Goal: Task Accomplishment & Management: Complete application form

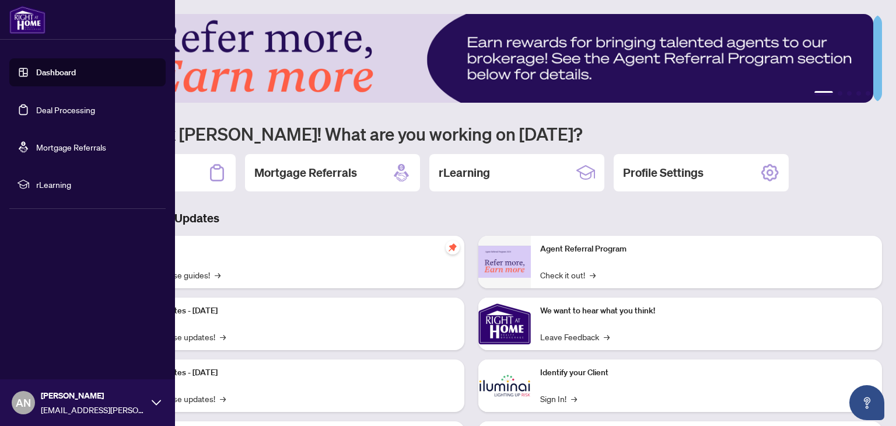
click at [36, 107] on link "Deal Processing" at bounding box center [65, 109] width 59 height 10
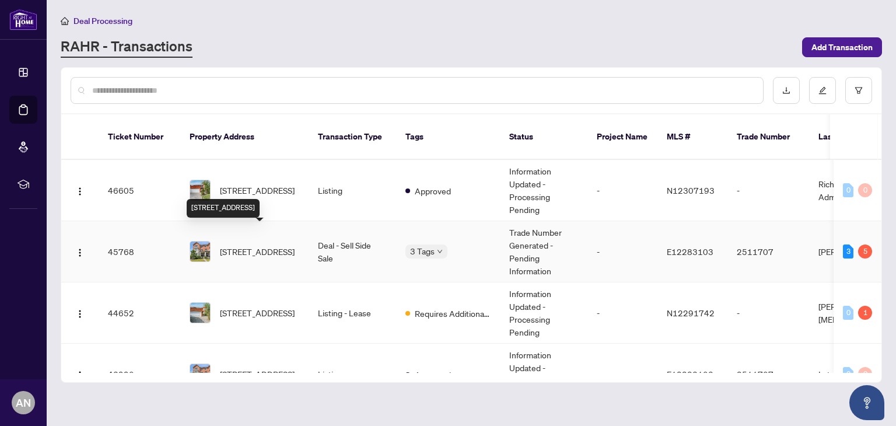
click at [251, 245] on span "[STREET_ADDRESS]" at bounding box center [257, 251] width 75 height 13
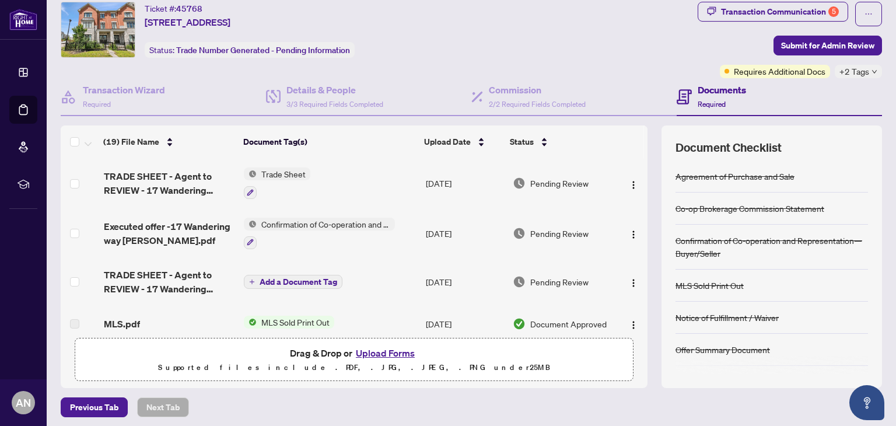
scroll to position [79, 0]
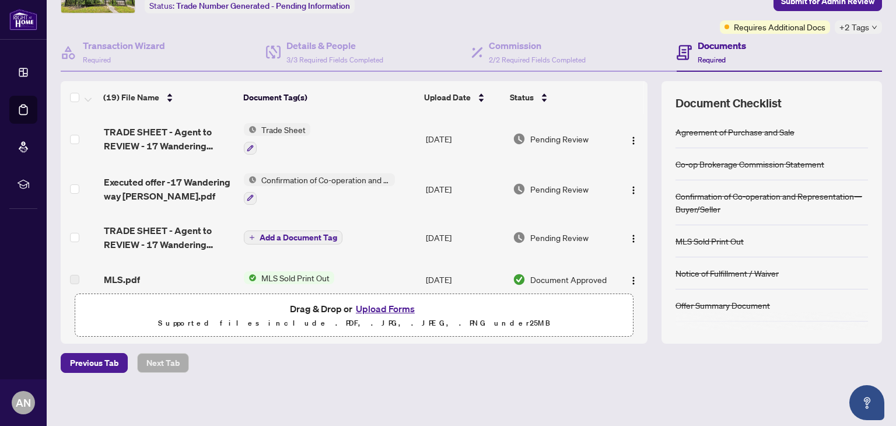
click at [386, 308] on button "Upload Forms" at bounding box center [385, 308] width 66 height 15
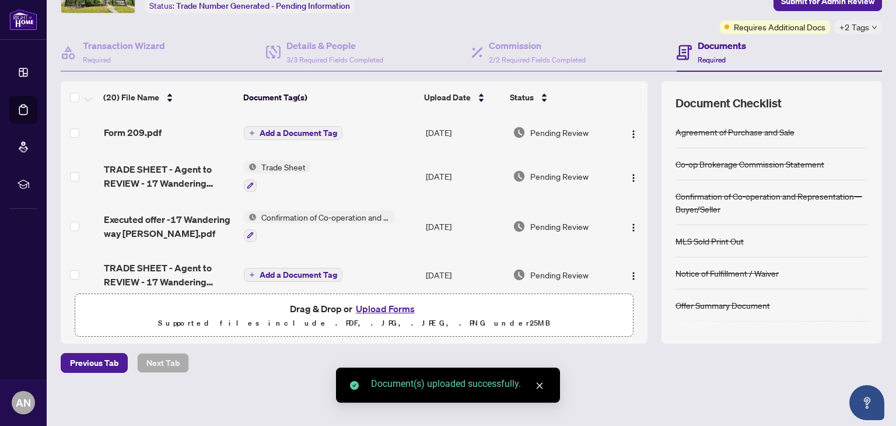
click at [299, 131] on span "Add a Document Tag" at bounding box center [299, 133] width 78 height 8
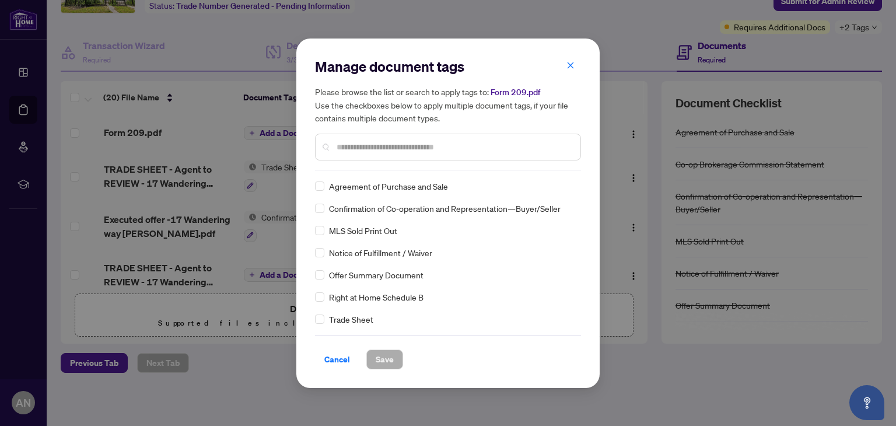
click at [345, 148] on input "text" at bounding box center [453, 147] width 234 height 13
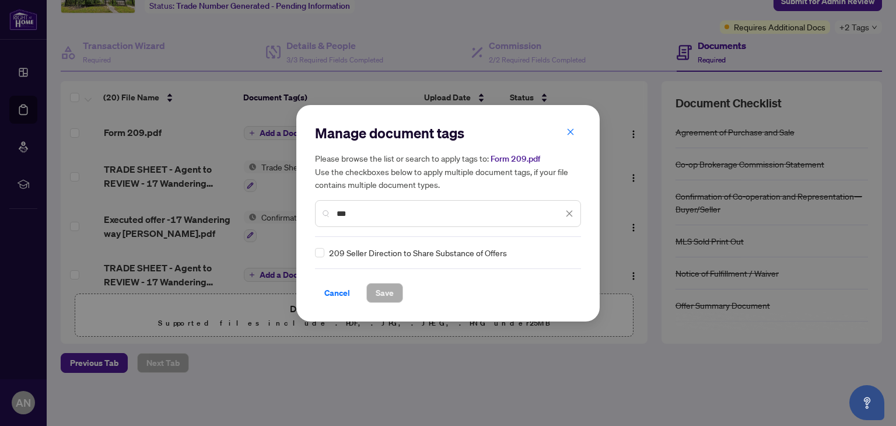
type input "***"
click at [385, 292] on span "Save" at bounding box center [385, 292] width 18 height 19
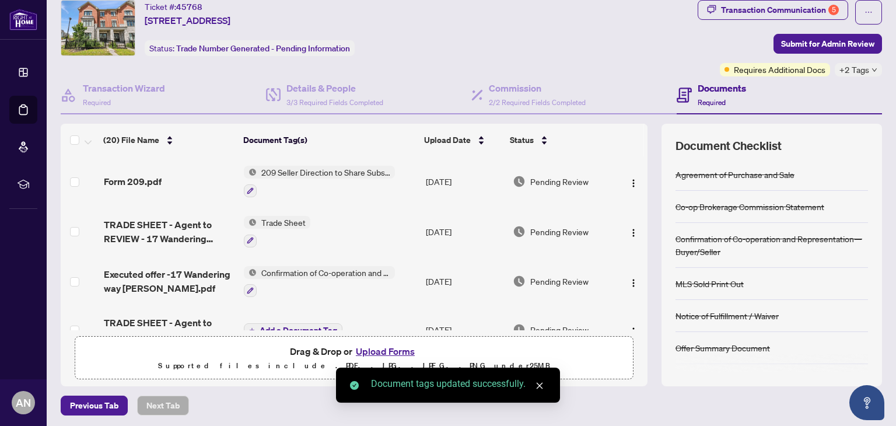
scroll to position [0, 0]
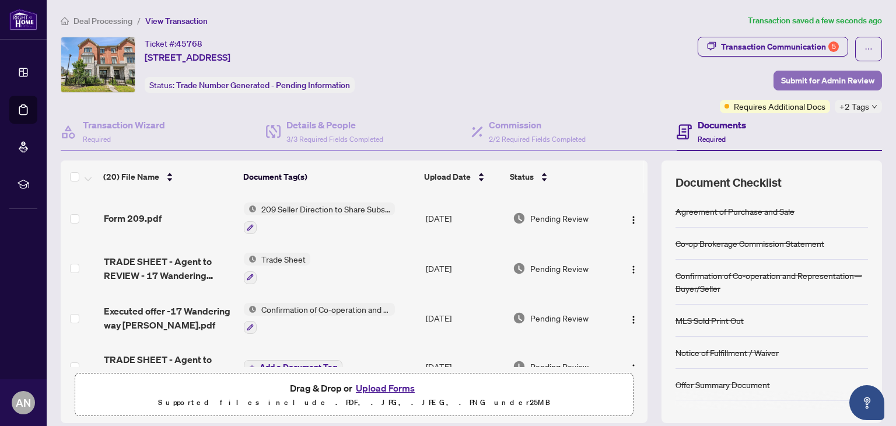
click at [829, 80] on span "Submit for Admin Review" at bounding box center [827, 80] width 93 height 19
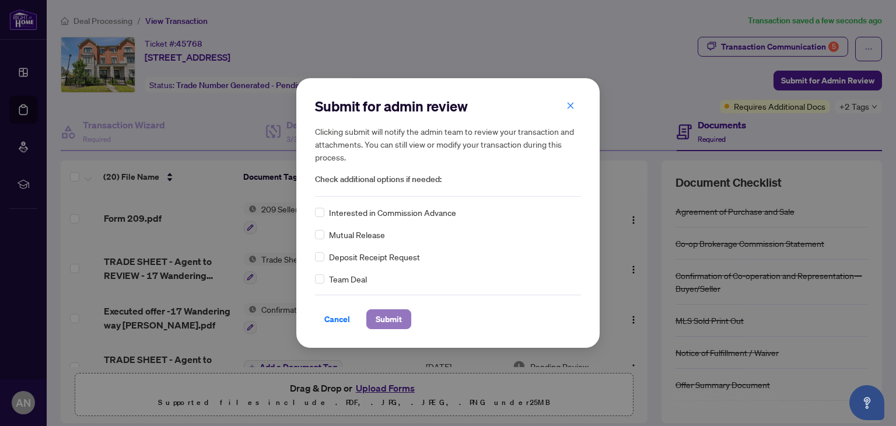
click at [394, 318] on span "Submit" at bounding box center [389, 319] width 26 height 19
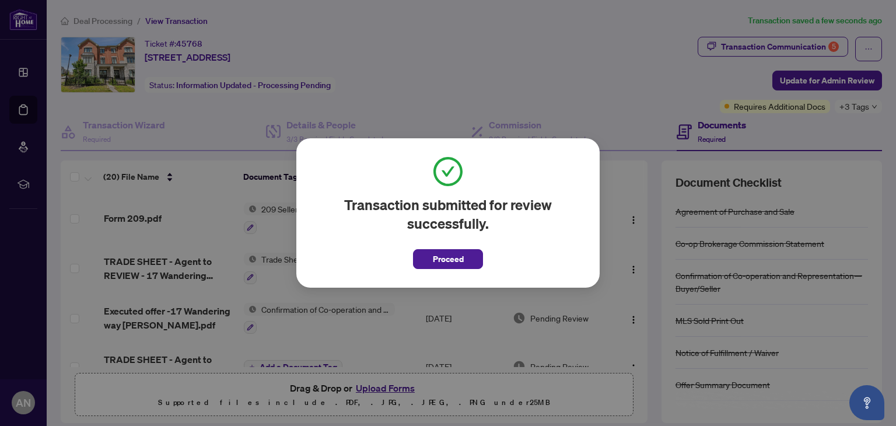
click at [438, 257] on span "Proceed" at bounding box center [448, 259] width 31 height 19
